Goal: Task Accomplishment & Management: Use online tool/utility

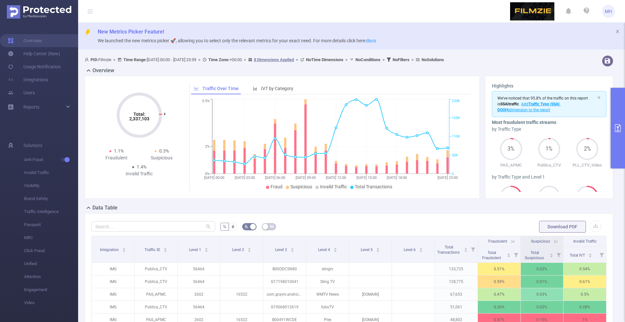
click at [620, 143] on button "primary" at bounding box center [618, 128] width 14 height 81
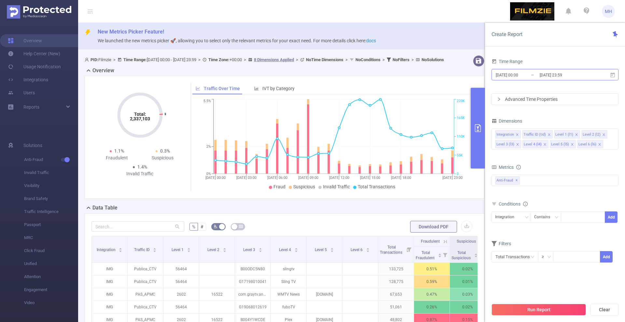
click at [510, 75] on input "[DATE] 00:00" at bounding box center [521, 75] width 53 height 9
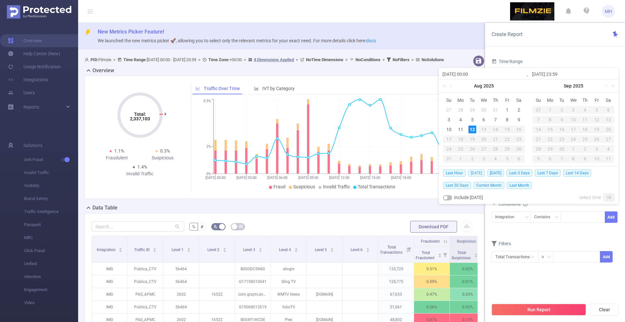
click at [477, 173] on span "[DATE]" at bounding box center [476, 173] width 17 height 7
type input "[DATE] 00:00"
type input "[DATE] 23:59"
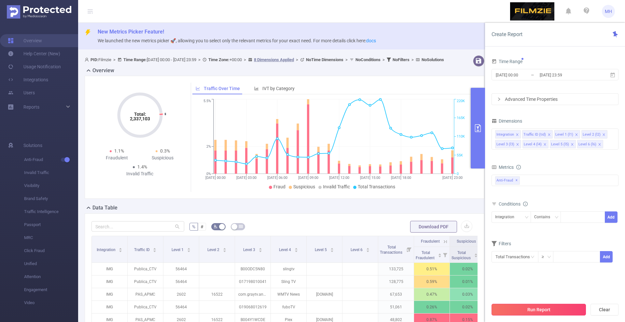
click at [532, 308] on button "Run Report" at bounding box center [539, 310] width 94 height 12
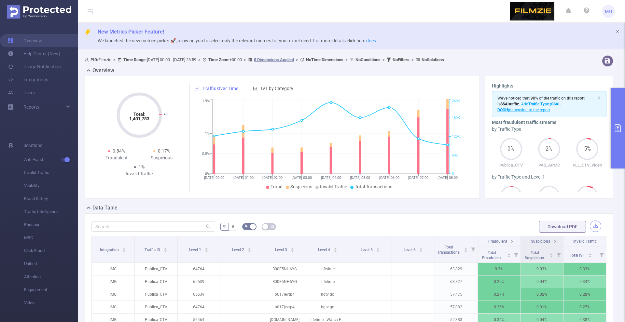
click at [597, 225] on button "button" at bounding box center [595, 226] width 11 height 11
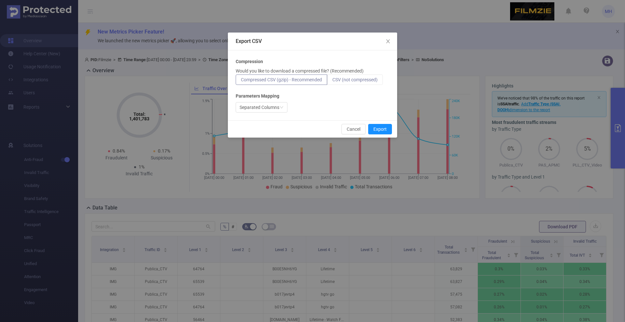
drag, startPoint x: 351, startPoint y: 78, endPoint x: 352, endPoint y: 84, distance: 5.6
click at [351, 78] on span "CSV (not compressed)" at bounding box center [354, 79] width 45 height 5
click at [332, 81] on input "CSV (not compressed)" at bounding box center [332, 81] width 0 height 0
click at [379, 127] on button "Export" at bounding box center [380, 129] width 24 height 10
